Goal: Task Accomplishment & Management: Manage account settings

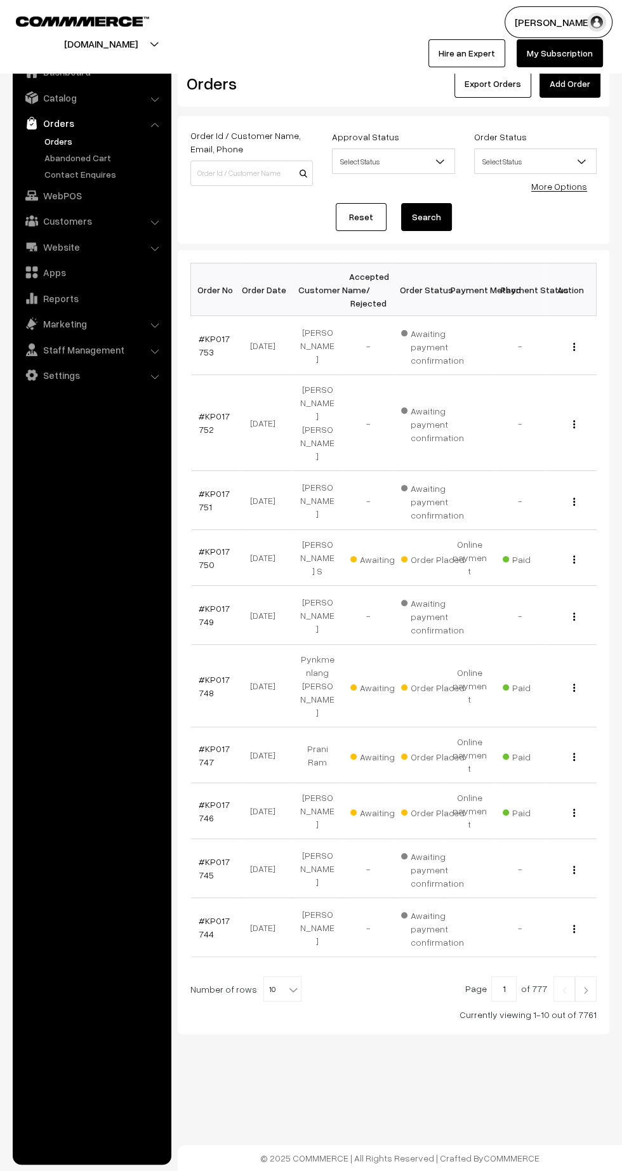
click at [586, 986] on img at bounding box center [585, 990] width 11 height 8
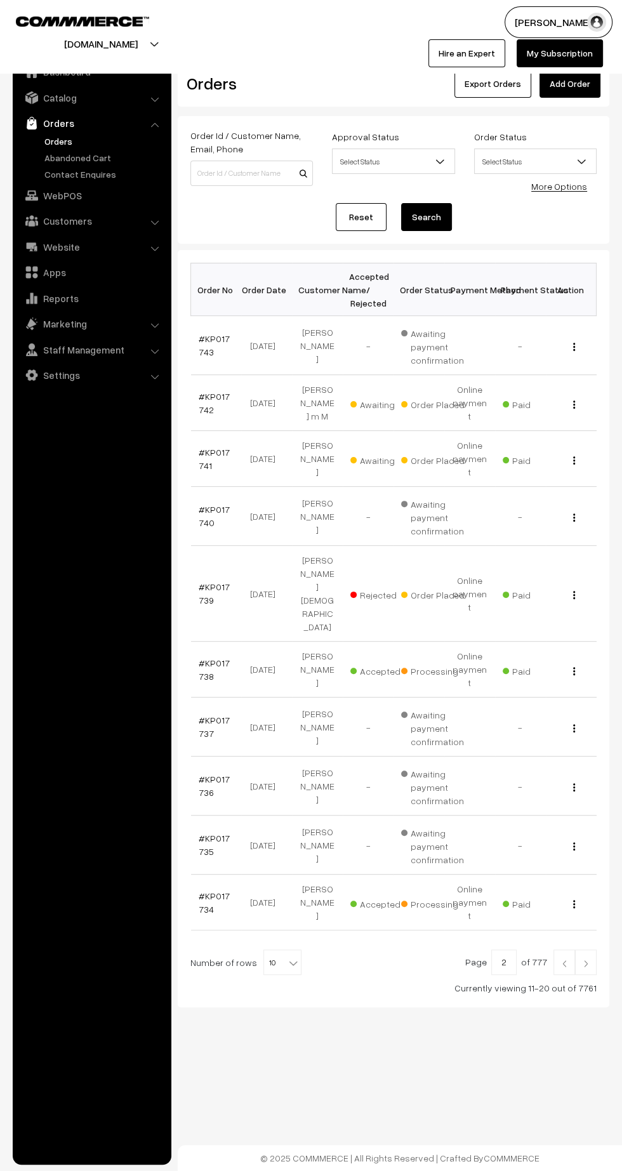
click at [564, 950] on link at bounding box center [564, 962] width 22 height 25
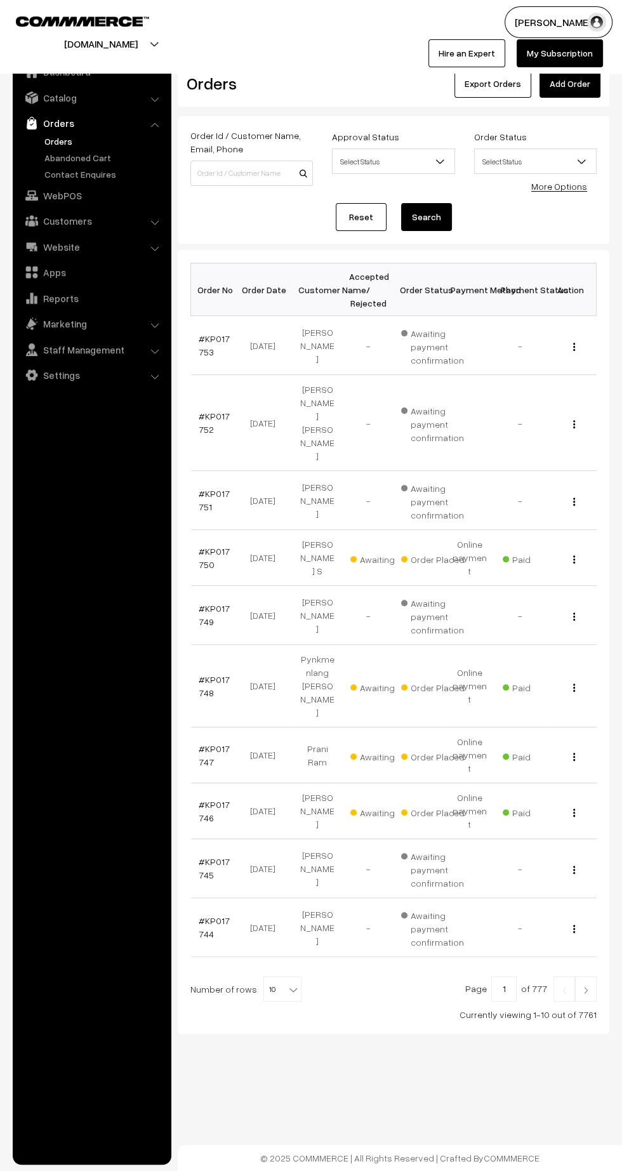
click at [218, 484] on td "#KP017751" at bounding box center [216, 500] width 51 height 59
click at [202, 546] on link "#KP017750" at bounding box center [214, 558] width 31 height 24
click at [212, 411] on link "#KP017752" at bounding box center [214, 423] width 31 height 24
click at [202, 674] on link "#KP017748" at bounding box center [214, 686] width 31 height 24
click at [201, 743] on link "#KP017747" at bounding box center [214, 755] width 31 height 24
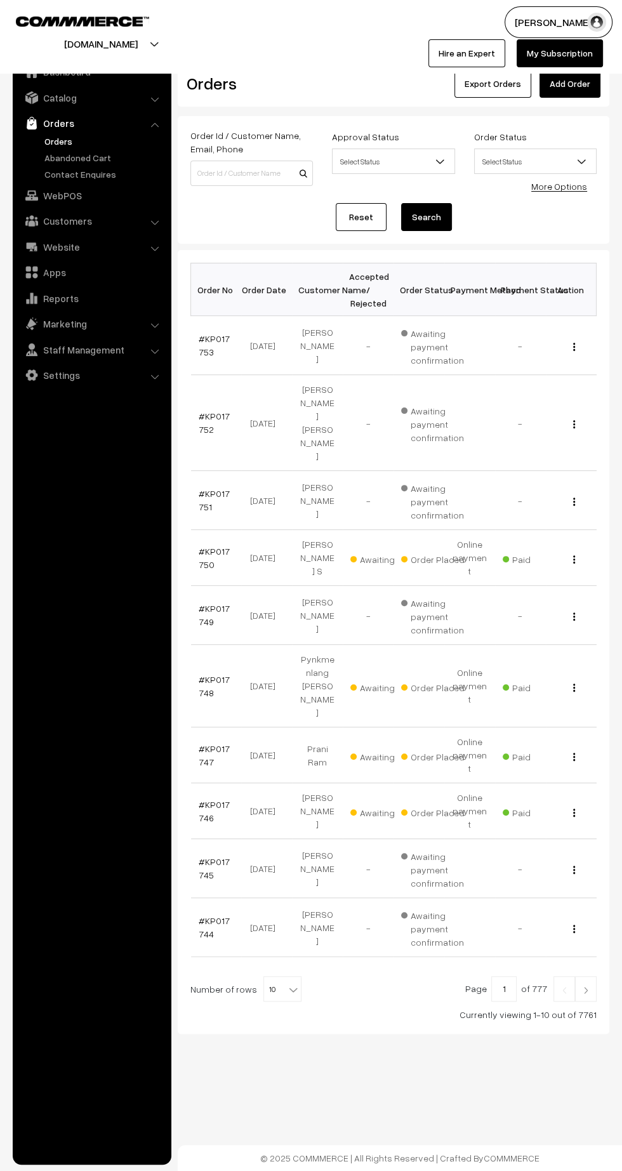
click at [586, 986] on img at bounding box center [585, 990] width 11 height 8
